Goal: Task Accomplishment & Management: Manage account settings

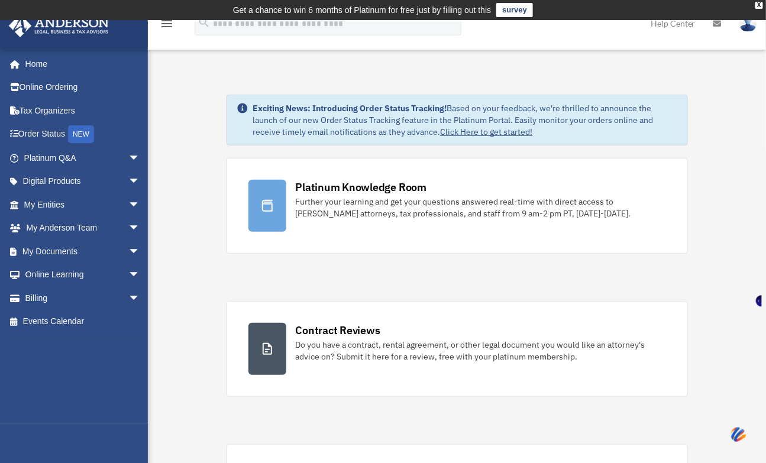
scroll to position [219, 0]
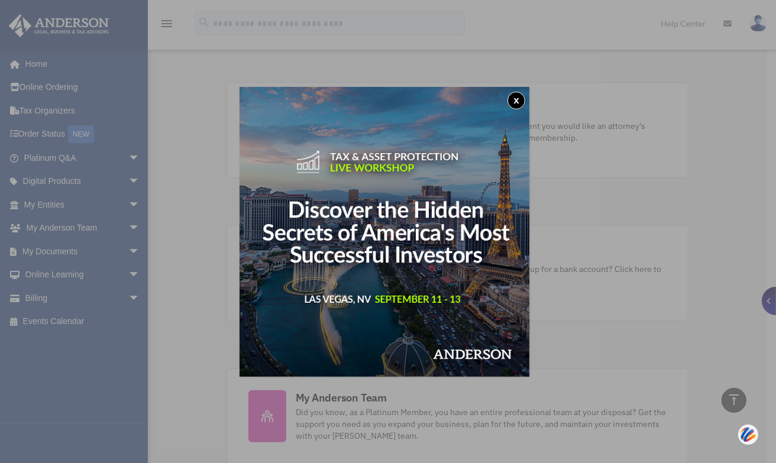
click at [519, 97] on button "x" at bounding box center [517, 101] width 18 height 18
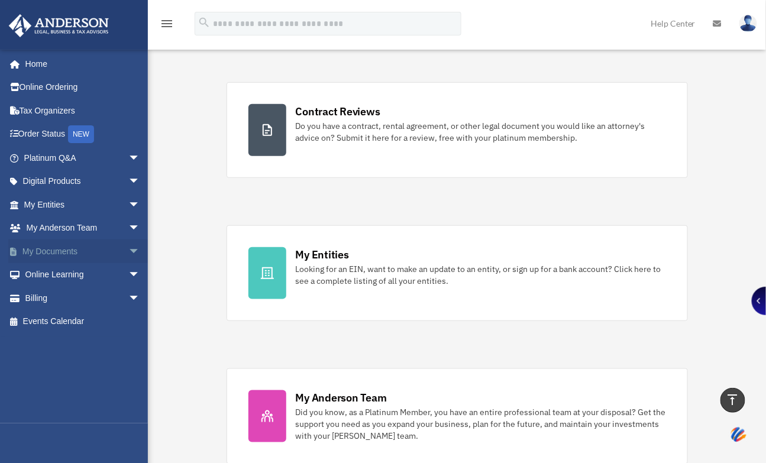
click at [67, 250] on link "My Documents arrow_drop_down" at bounding box center [83, 252] width 150 height 24
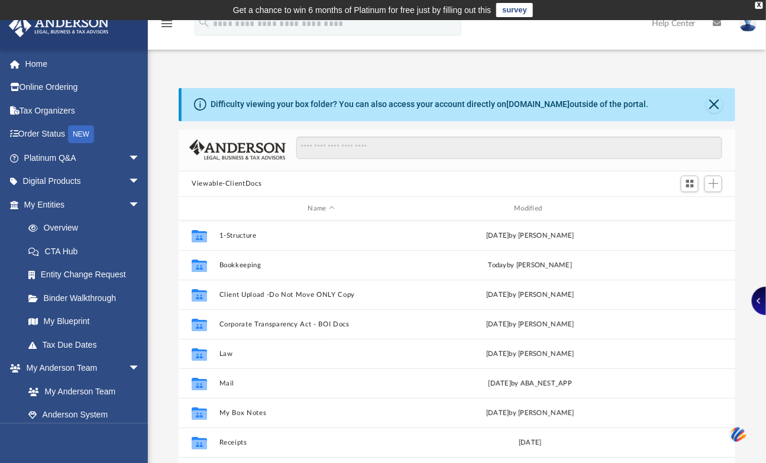
scroll to position [258, 547]
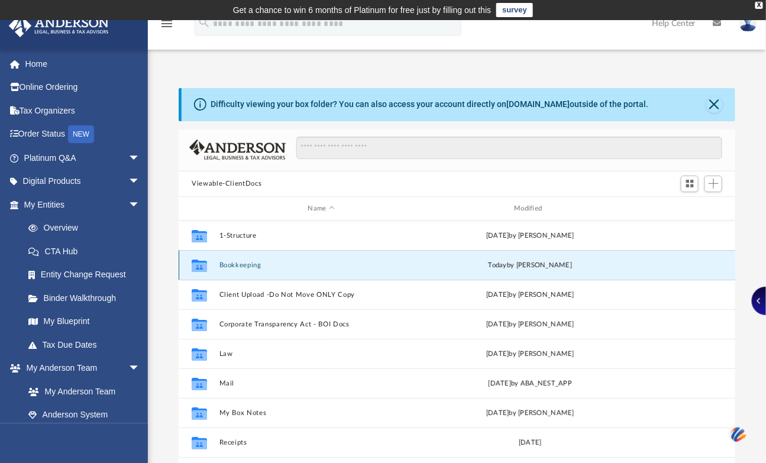
click at [225, 264] on button "Bookkeeping" at bounding box center [321, 265] width 204 height 8
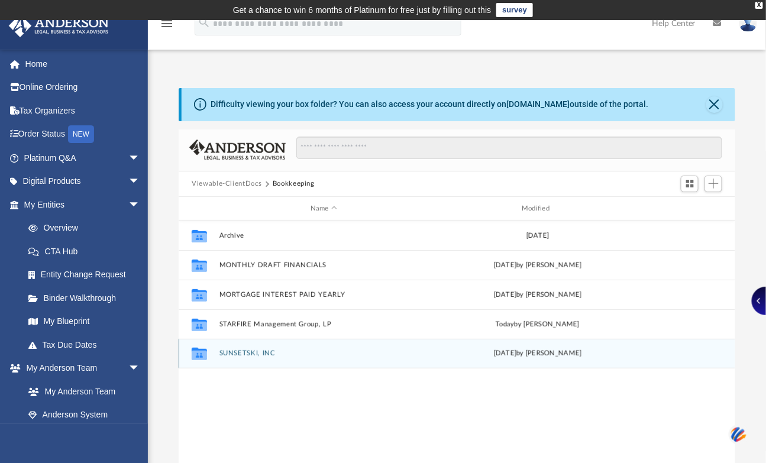
click at [235, 350] on button "SUNSETSKI, INC" at bounding box center [323, 354] width 209 height 8
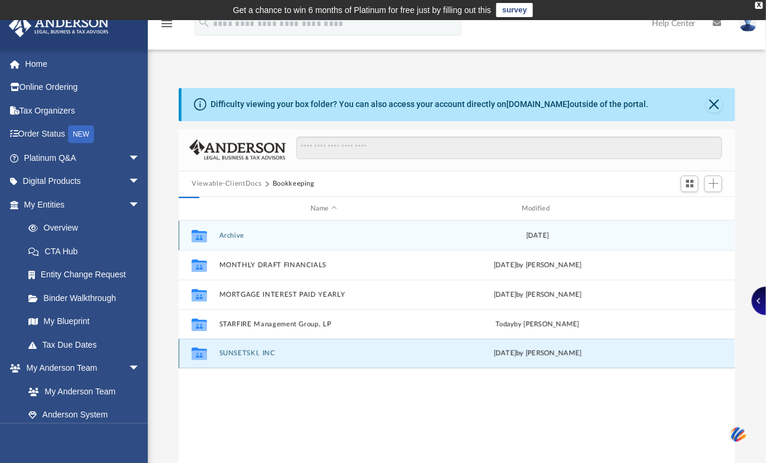
click at [235, 349] on div "Collaborated Folder SUNSETSKI, INC [DATE] by [PERSON_NAME]" at bounding box center [457, 354] width 557 height 30
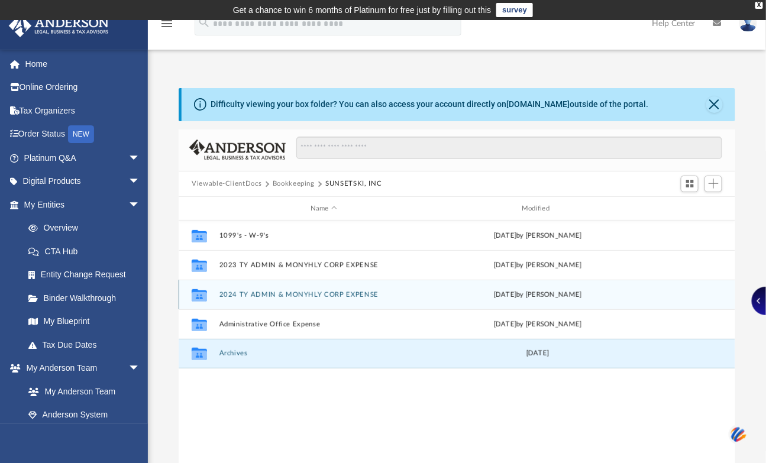
click at [282, 294] on button "2024 TY ADMIN & MONYHLY CORP EXPENSE" at bounding box center [323, 295] width 209 height 8
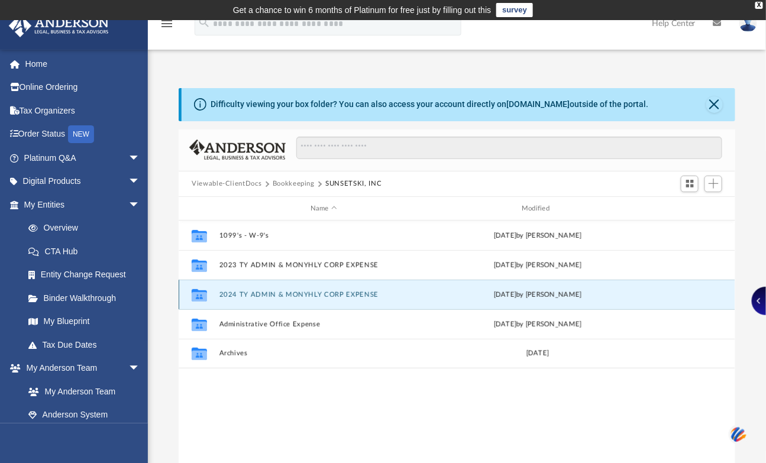
click at [282, 294] on button "2024 TY ADMIN & MONYHLY CORP EXPENSE" at bounding box center [323, 295] width 209 height 8
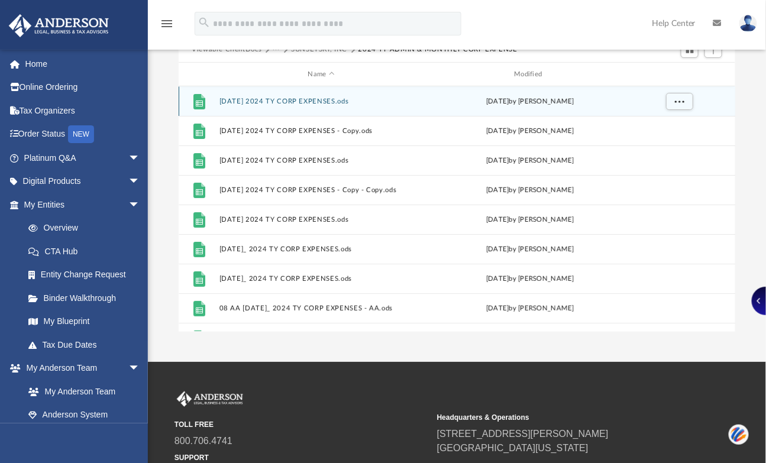
scroll to position [25, 0]
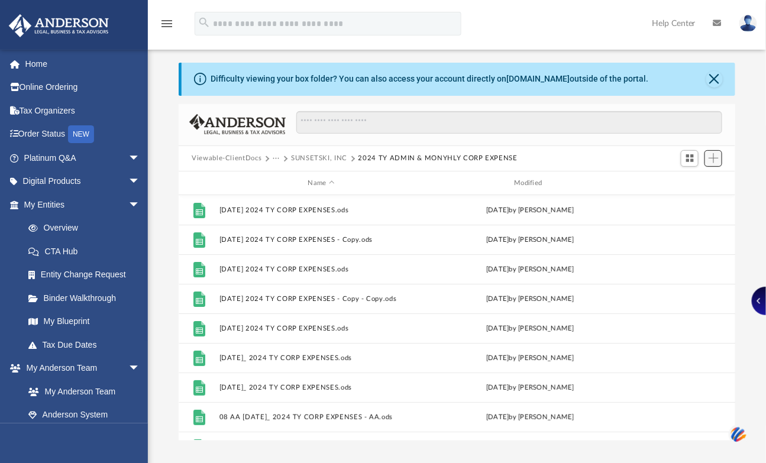
click at [715, 153] on span "Add" at bounding box center [714, 158] width 10 height 10
click at [694, 179] on li "Upload" at bounding box center [697, 182] width 38 height 12
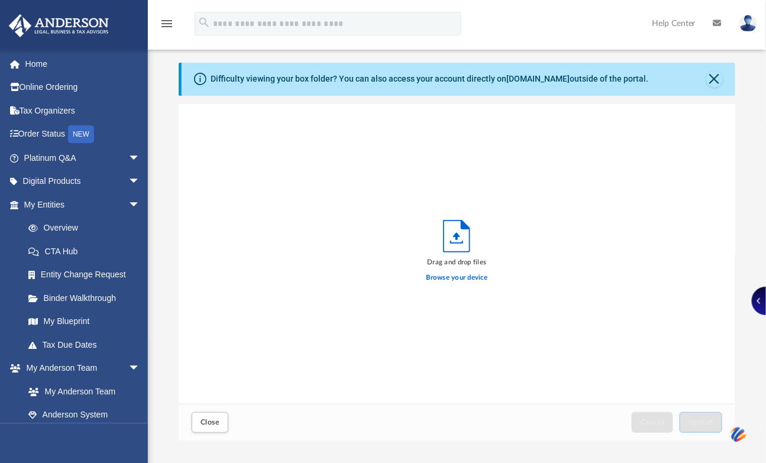
scroll to position [290, 547]
click at [463, 274] on label "Browse your device" at bounding box center [458, 278] width 62 height 11
click at [0, 0] on input "Browse your device" at bounding box center [0, 0] width 0 height 0
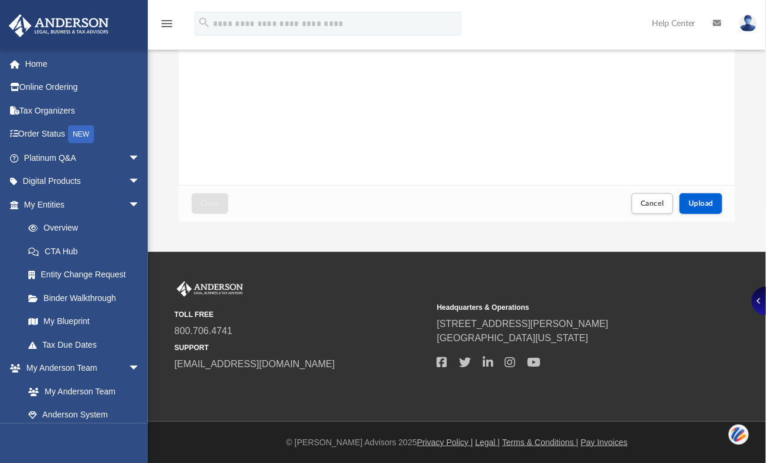
scroll to position [134, 0]
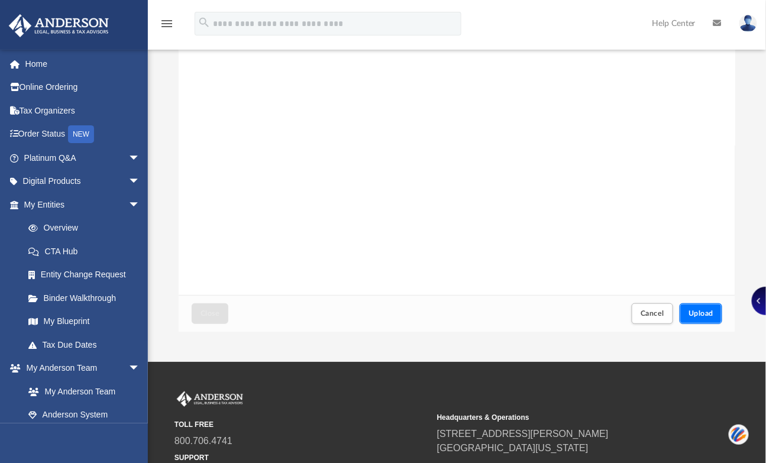
click at [706, 315] on span "Upload" at bounding box center [701, 313] width 25 height 7
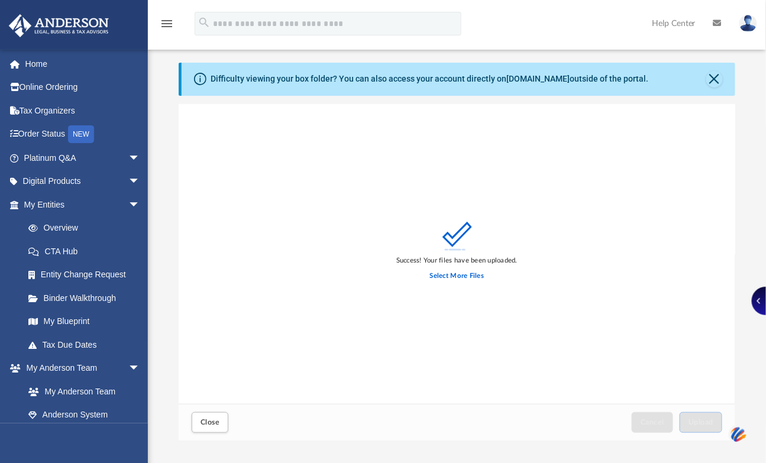
scroll to position [0, 0]
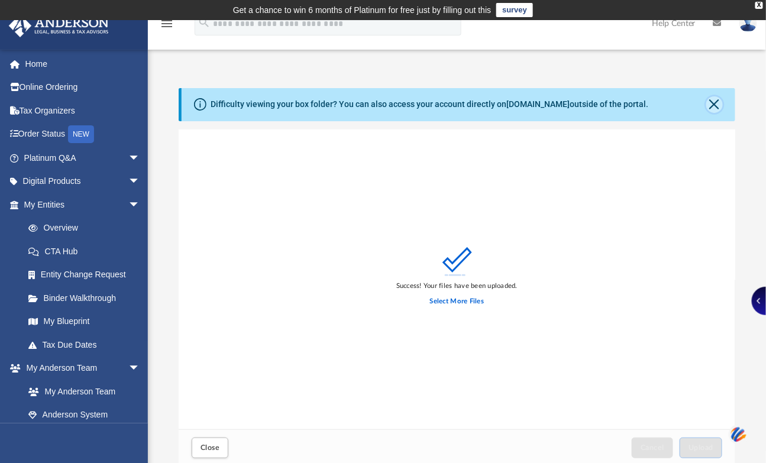
click at [722, 104] on button "Close" at bounding box center [714, 104] width 17 height 17
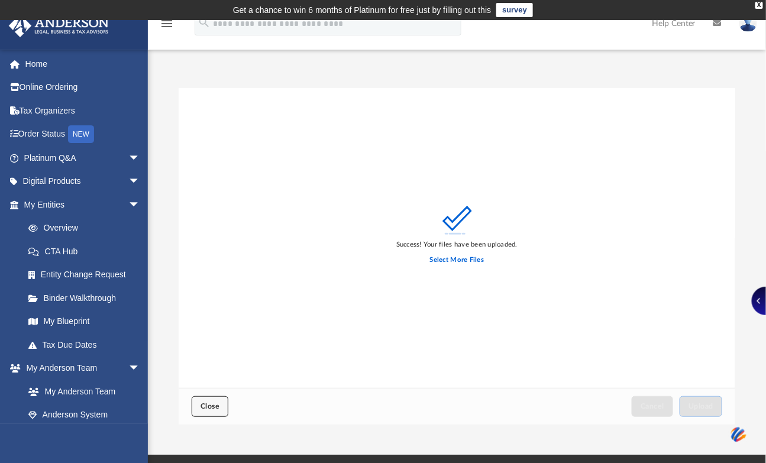
click at [198, 412] on button "Close" at bounding box center [210, 406] width 37 height 21
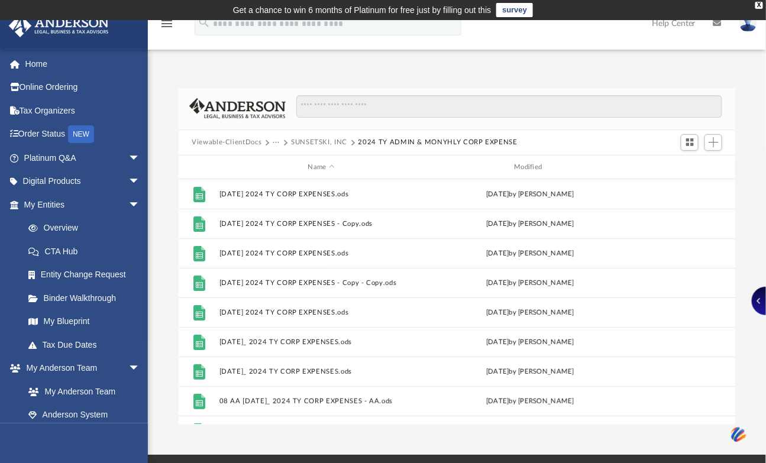
click at [273, 142] on button "···" at bounding box center [277, 142] width 8 height 11
click at [273, 140] on button "···" at bounding box center [277, 142] width 8 height 11
click at [287, 137] on span "···" at bounding box center [282, 142] width 18 height 11
click at [311, 144] on button "SUNSETSKI, INC" at bounding box center [319, 142] width 56 height 11
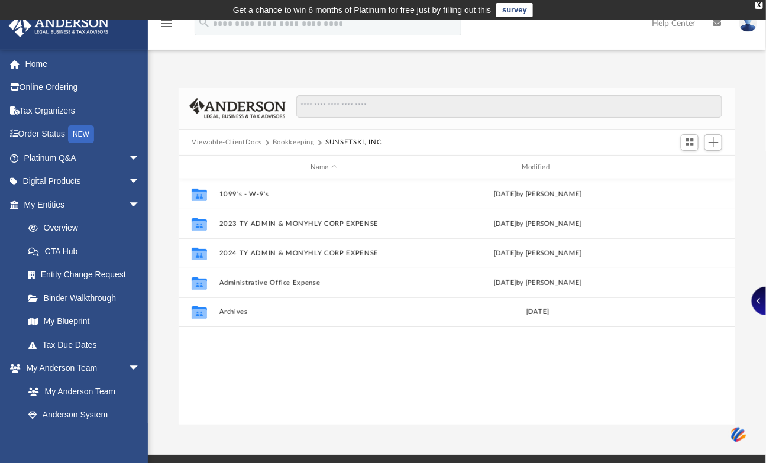
click at [312, 138] on button "Bookkeeping" at bounding box center [294, 142] width 42 height 11
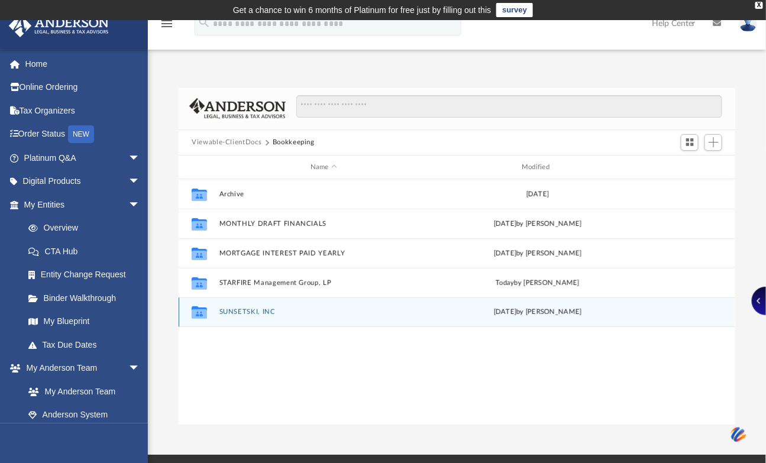
click at [250, 315] on button "SUNSETSKI, INC" at bounding box center [323, 313] width 209 height 8
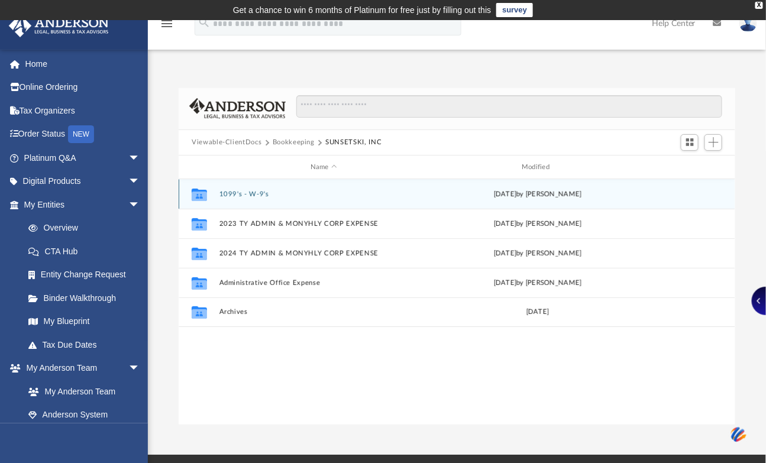
click at [240, 188] on div "Collaborated Folder 1099's - W-9's [DATE] by [PERSON_NAME]" at bounding box center [457, 194] width 557 height 30
